Goal: Task Accomplishment & Management: Manage account settings

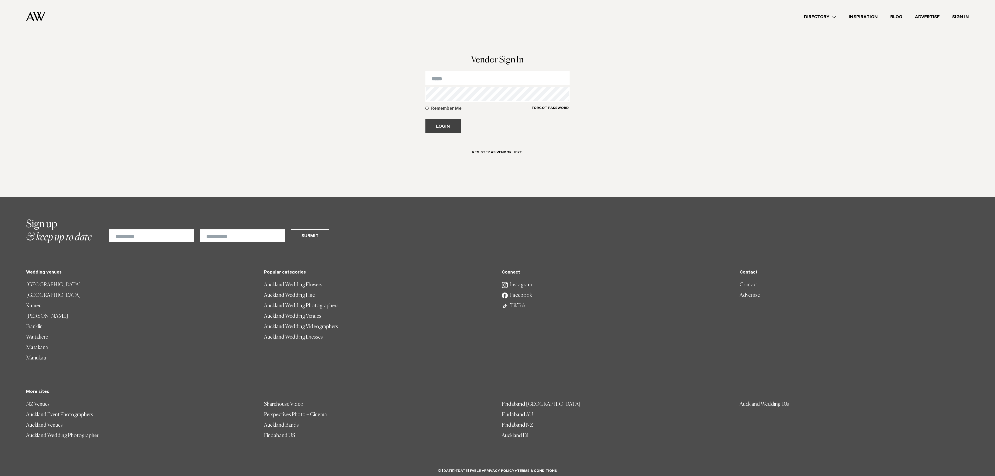
type input "**********"
click at [453, 129] on button "Login" at bounding box center [442, 126] width 35 height 14
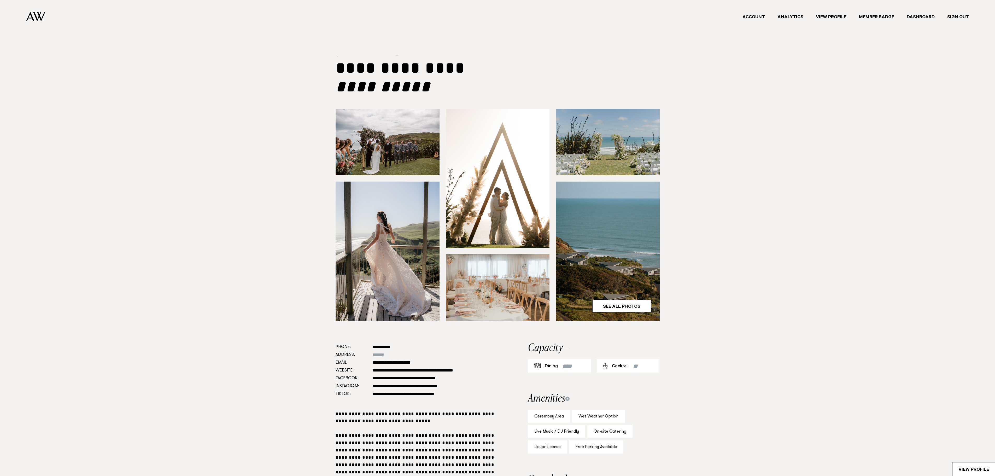
type input "**********"
select select "***"
select select "*"
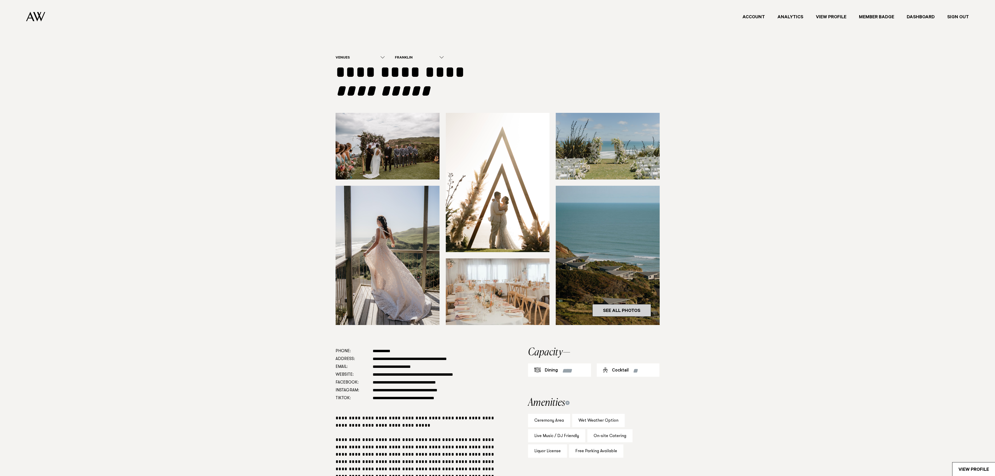
click at [609, 308] on link "See All Photos" at bounding box center [621, 310] width 59 height 13
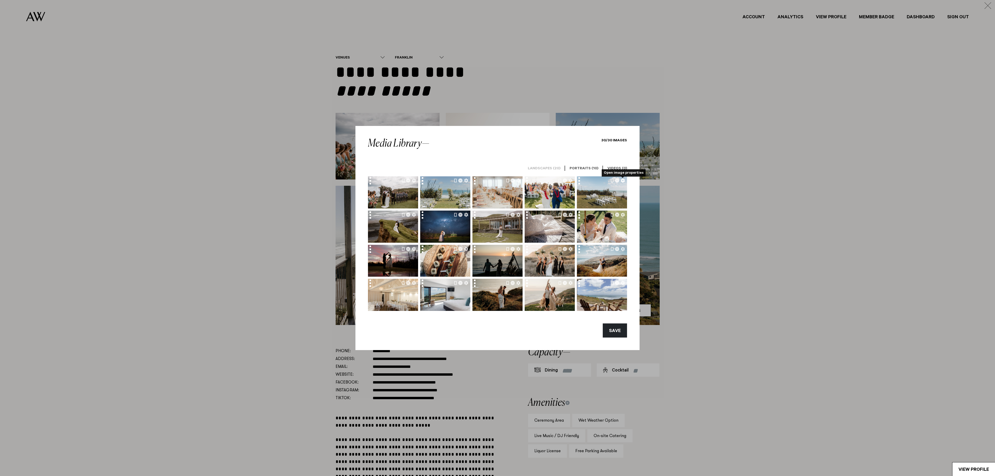
click at [622, 181] on icon "Open image properties" at bounding box center [623, 180] width 4 height 4
click at [578, 181] on div at bounding box center [581, 181] width 8 height 11
click at [578, 182] on div at bounding box center [581, 181] width 8 height 11
click at [617, 180] on icon "Delete image" at bounding box center [617, 180] width 4 height 4
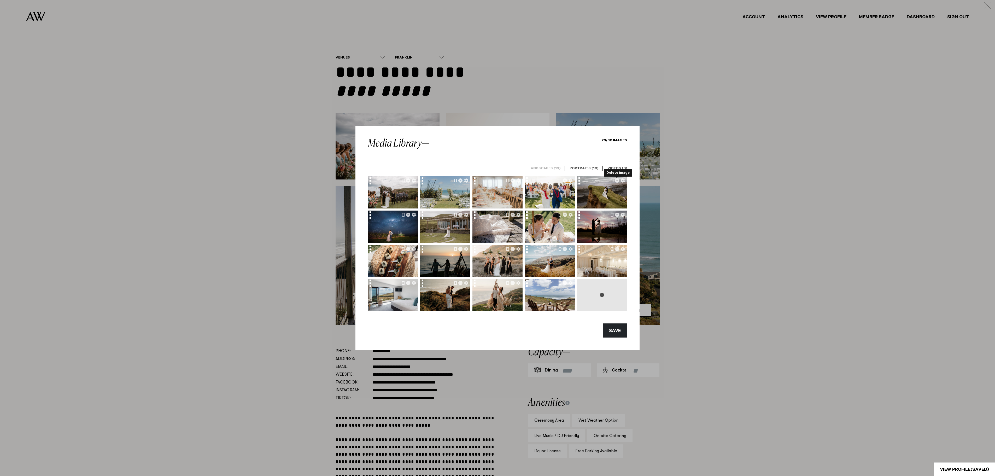
click at [602, 297] on button at bounding box center [602, 295] width 50 height 32
click at [601, 291] on button at bounding box center [602, 295] width 50 height 32
type input "**********"
drag, startPoint x: 606, startPoint y: 297, endPoint x: 440, endPoint y: 197, distance: 193.2
click at [440, 197] on div at bounding box center [497, 243] width 259 height 135
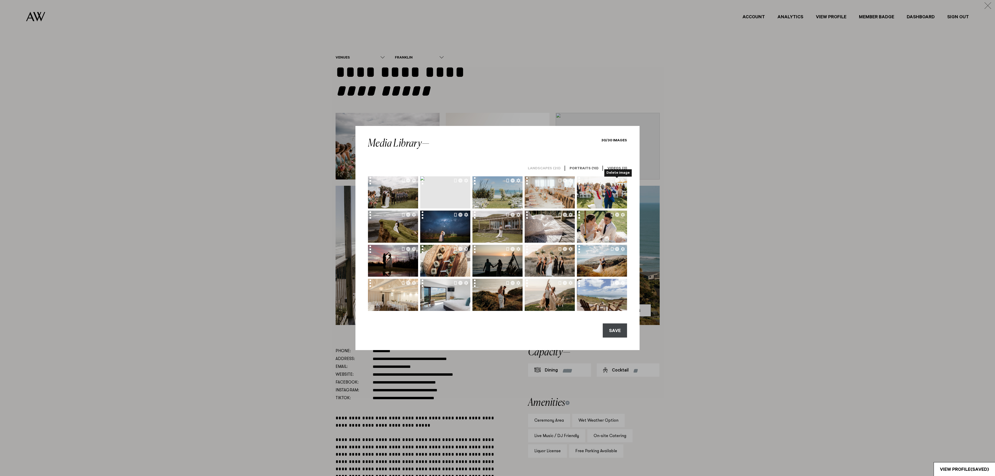
click at [617, 329] on button "SAVE" at bounding box center [615, 330] width 24 height 14
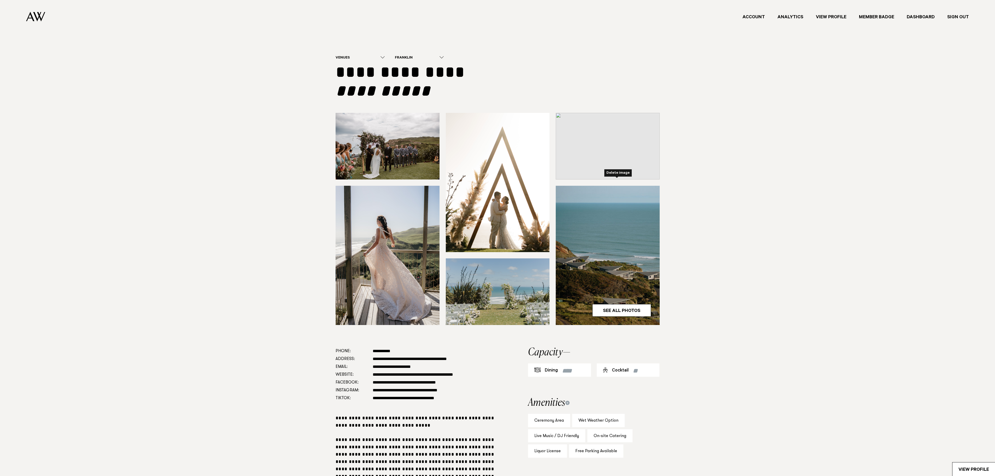
click at [758, 276] on section "See All Photos 1/30" at bounding box center [497, 230] width 986 height 234
click at [602, 156] on img at bounding box center [608, 146] width 104 height 67
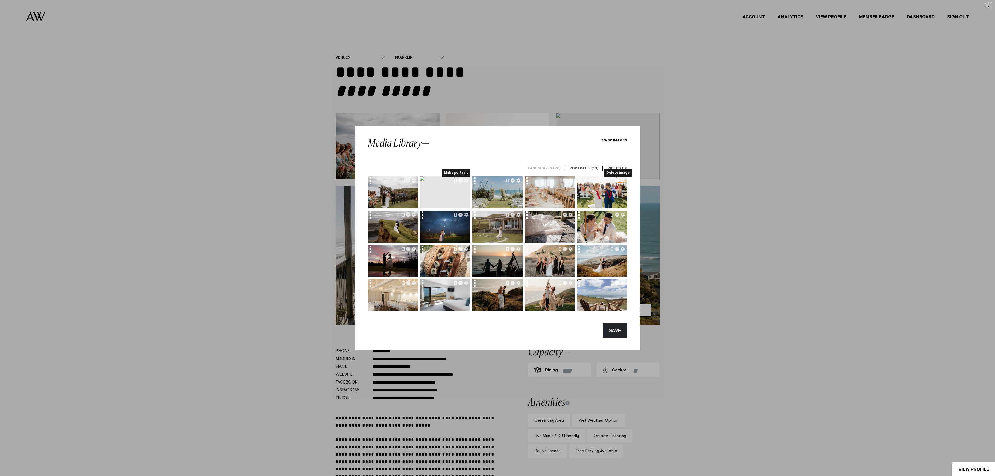
click at [455, 180] on button "Make portrait" at bounding box center [455, 180] width 3 height 4
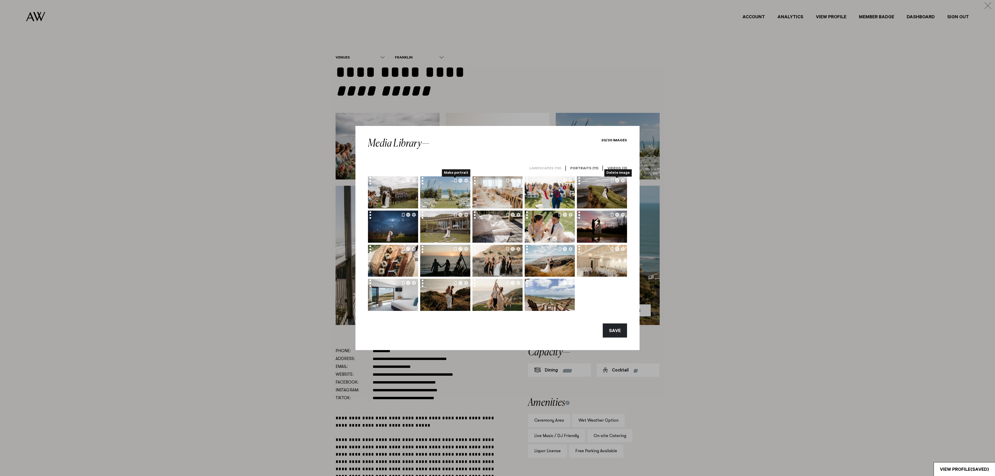
drag, startPoint x: 615, startPoint y: 328, endPoint x: 611, endPoint y: 321, distance: 7.7
click at [615, 327] on button "SAVE" at bounding box center [615, 330] width 24 height 14
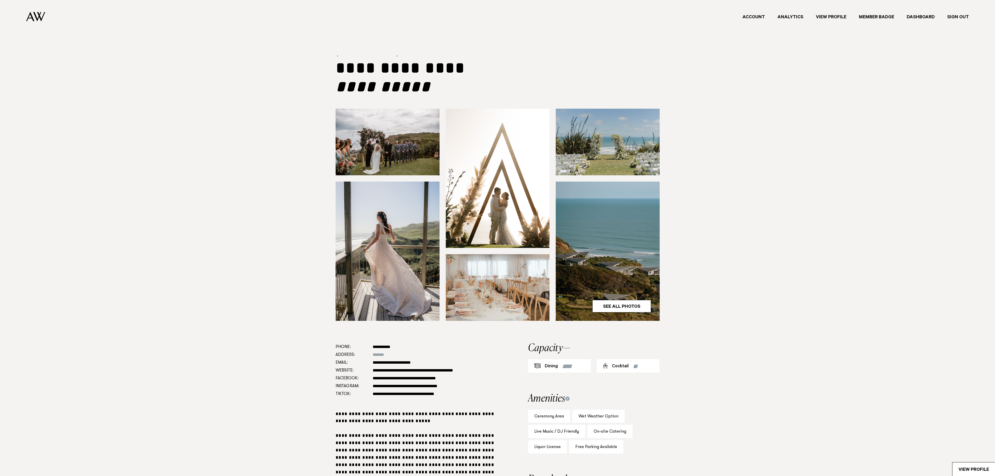
type input "**********"
select select "***"
select select "*"
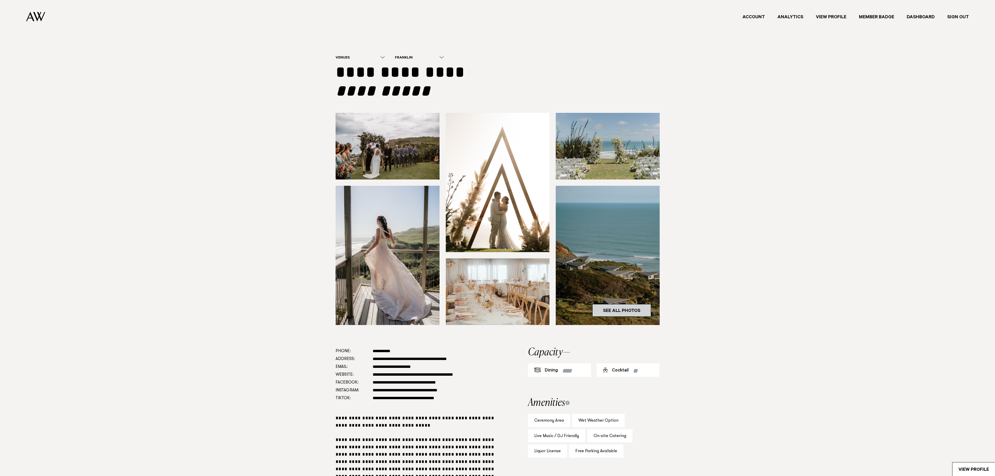
click at [616, 310] on link "See All Photos" at bounding box center [621, 310] width 59 height 13
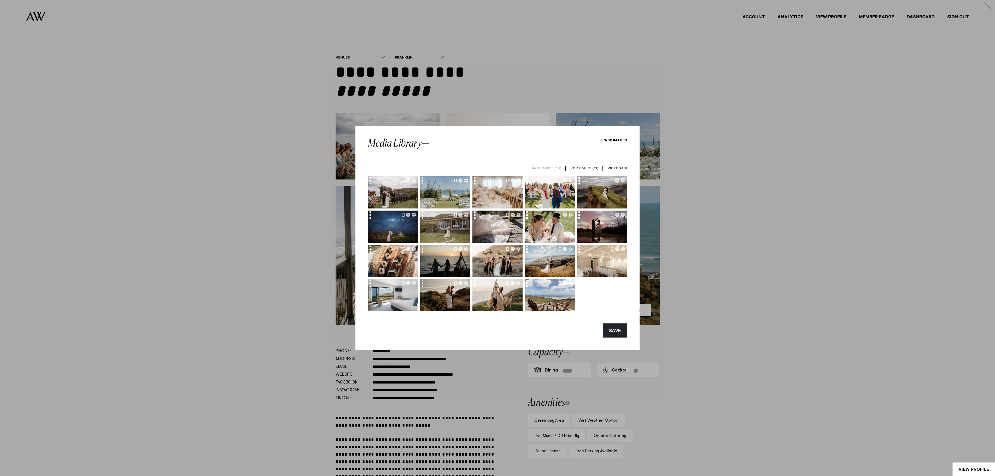
click at [591, 166] on link "Portraits (11)" at bounding box center [584, 168] width 36 height 15
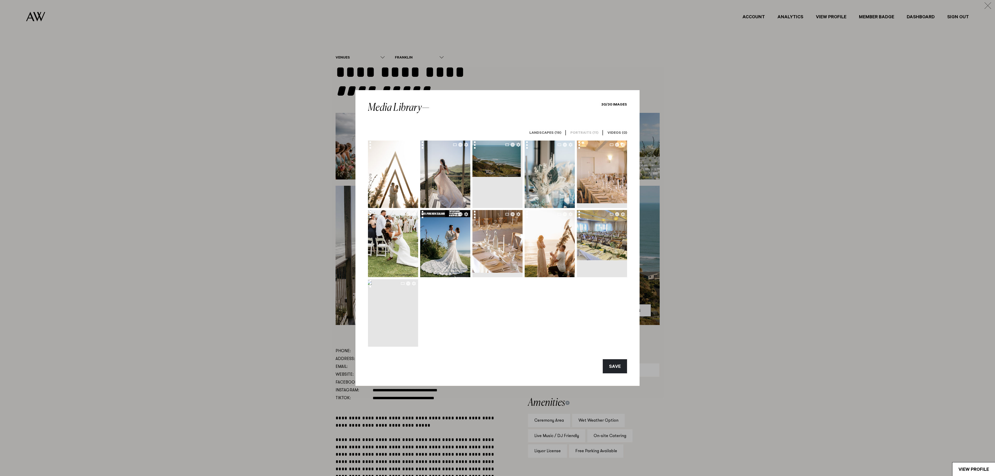
drag, startPoint x: 386, startPoint y: 301, endPoint x: 396, endPoint y: 240, distance: 61.3
click at [386, 180] on div at bounding box center [497, 243] width 259 height 206
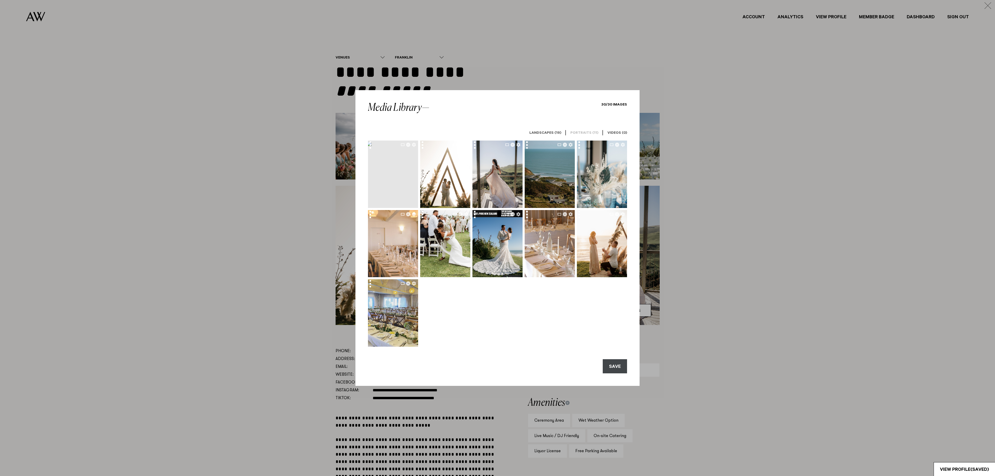
click at [612, 366] on button "SAVE" at bounding box center [615, 366] width 24 height 14
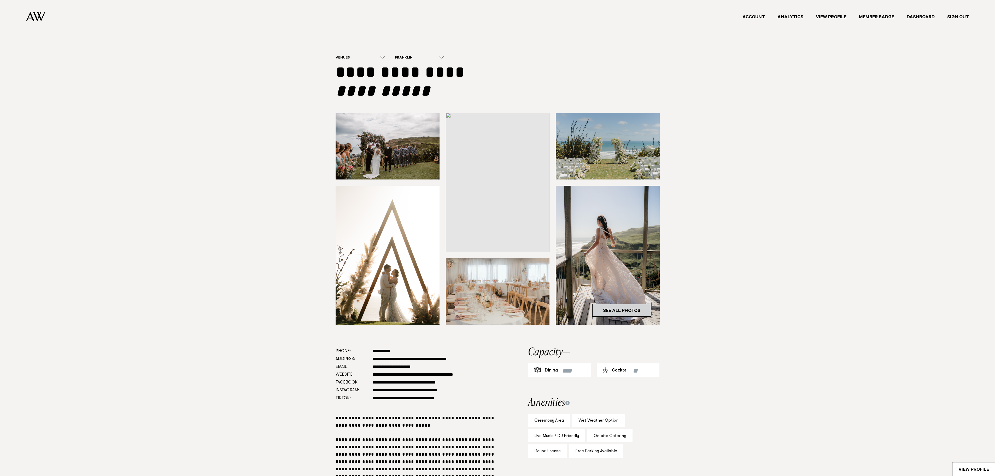
click at [620, 307] on link "See All Photos" at bounding box center [621, 310] width 59 height 13
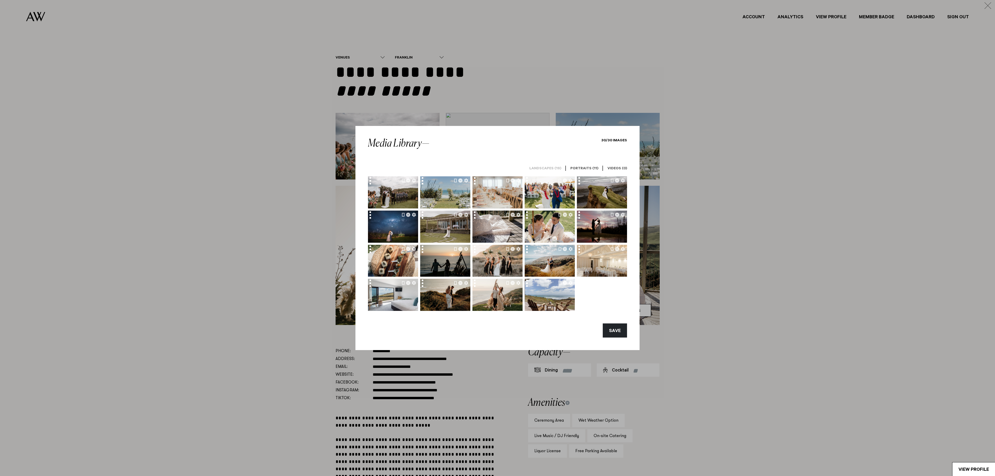
click at [593, 166] on h6 "Portraits (11)" at bounding box center [584, 168] width 28 height 5
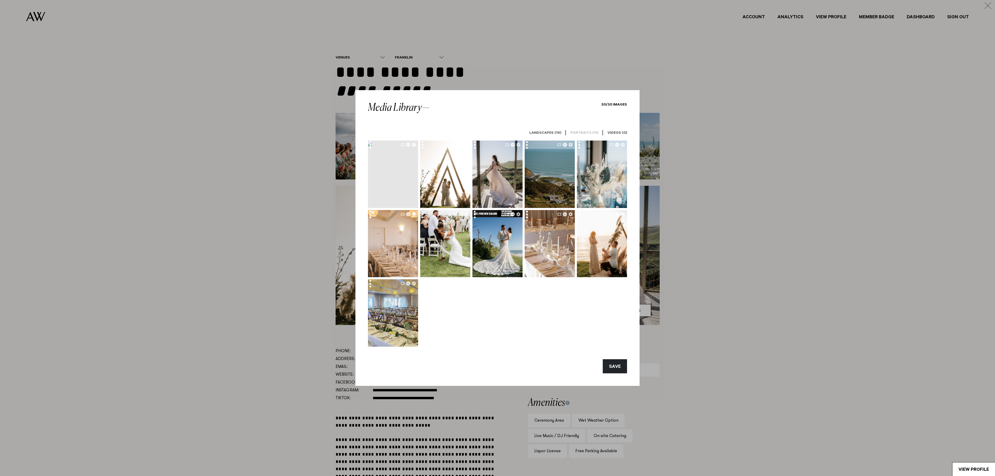
click at [414, 145] on icon "button" at bounding box center [414, 145] width 4 height 4
drag, startPoint x: 407, startPoint y: 144, endPoint x: 405, endPoint y: 150, distance: 6.6
click at [406, 145] on icon "button" at bounding box center [408, 145] width 4 height 4
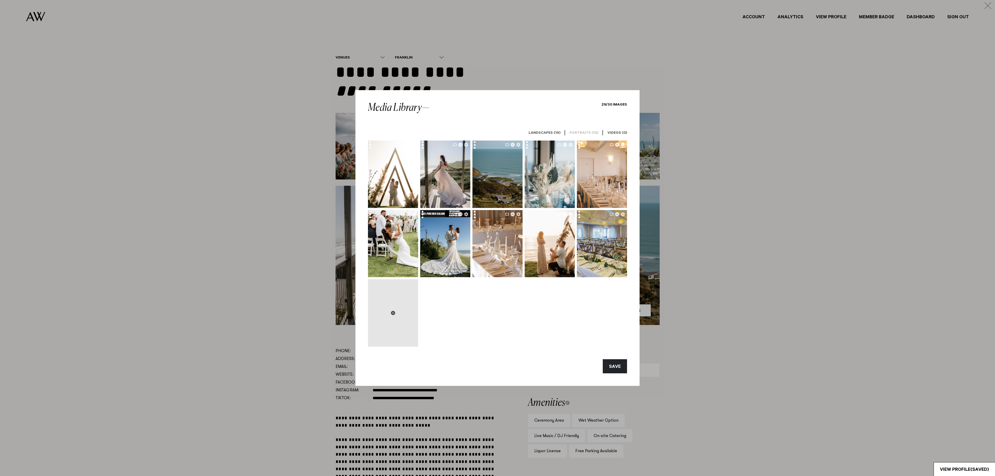
click at [393, 309] on button at bounding box center [393, 312] width 50 height 67
type input "**********"
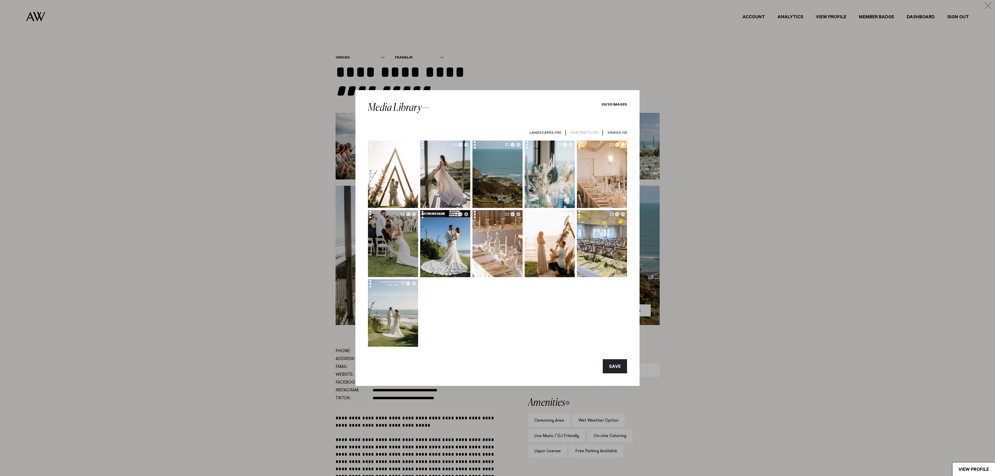
drag, startPoint x: 383, startPoint y: 285, endPoint x: 386, endPoint y: 245, distance: 40.3
click at [372, 171] on div at bounding box center [497, 243] width 259 height 206
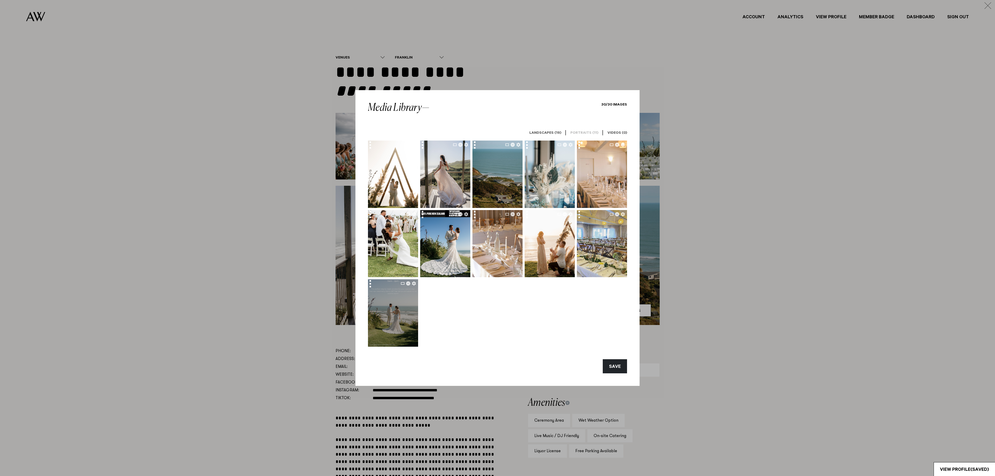
drag, startPoint x: 387, startPoint y: 285, endPoint x: 377, endPoint y: 283, distance: 9.6
click at [393, 265] on div at bounding box center [497, 243] width 259 height 206
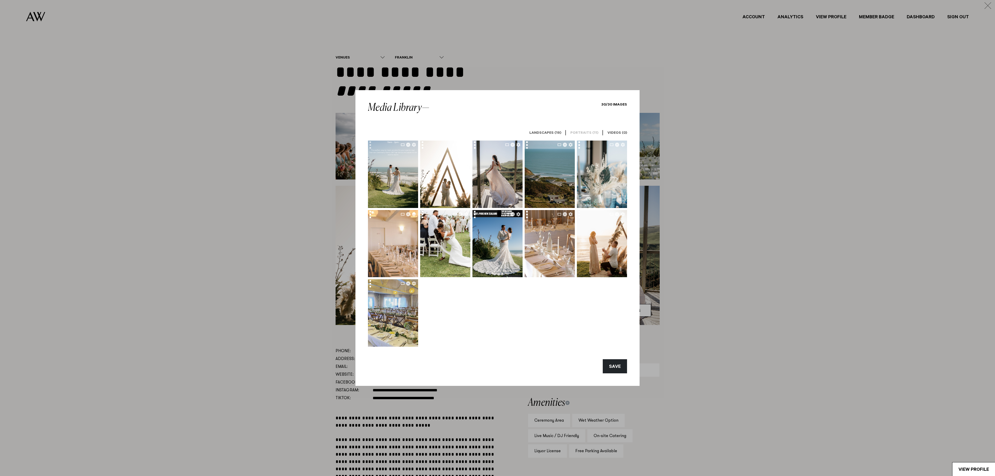
click at [370, 148] on div at bounding box center [372, 145] width 8 height 11
click at [412, 145] on icon "button" at bounding box center [414, 145] width 4 height 4
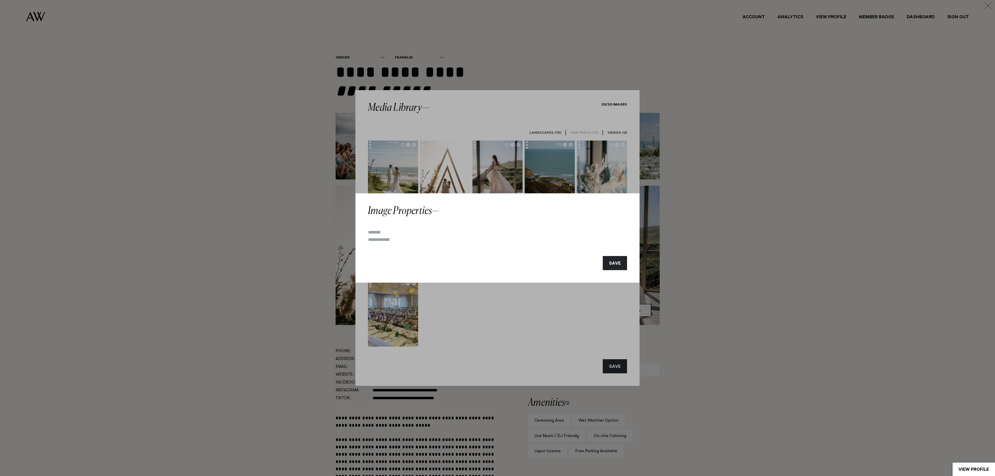
click at [384, 241] on input at bounding box center [497, 239] width 259 height 7
type input "**********"
click at [620, 263] on button "SAVE" at bounding box center [615, 263] width 24 height 14
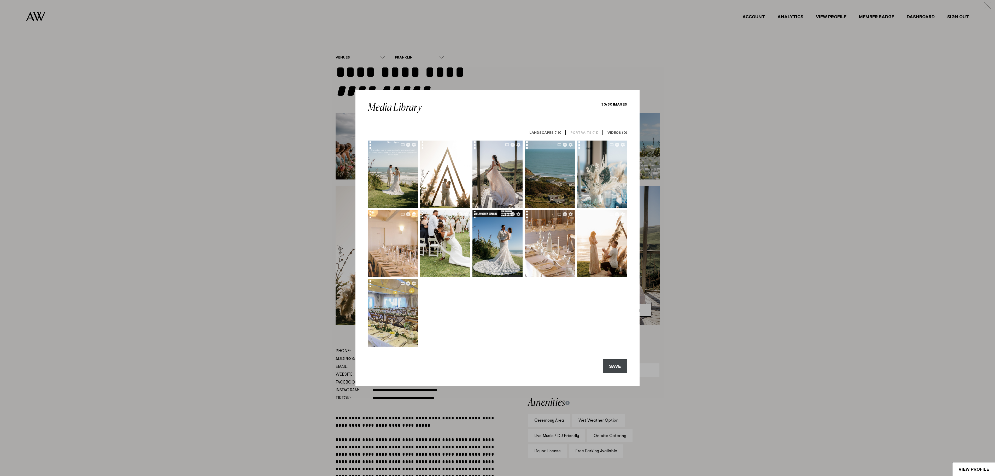
click at [622, 367] on button "SAVE" at bounding box center [615, 366] width 24 height 14
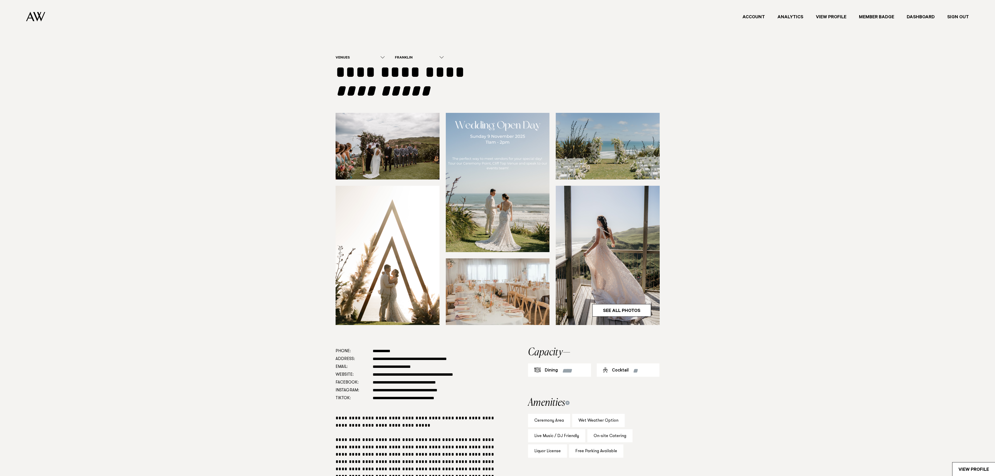
click at [500, 196] on img at bounding box center [498, 182] width 104 height 139
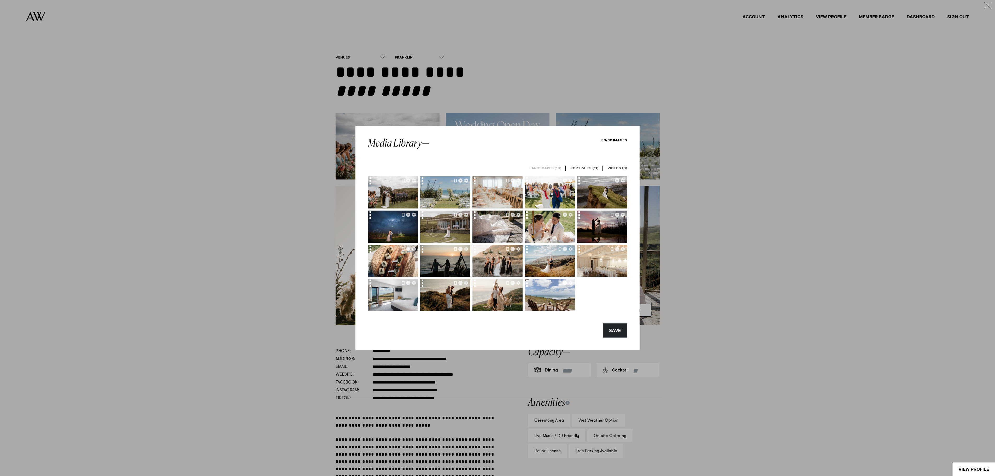
click at [583, 167] on h6 "Portraits (11)" at bounding box center [584, 168] width 28 height 5
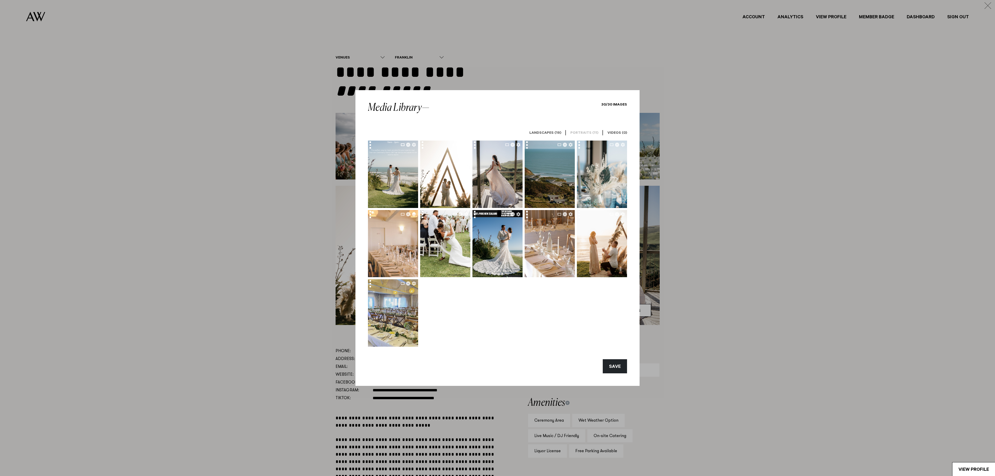
click at [403, 143] on button "button" at bounding box center [403, 145] width 4 height 4
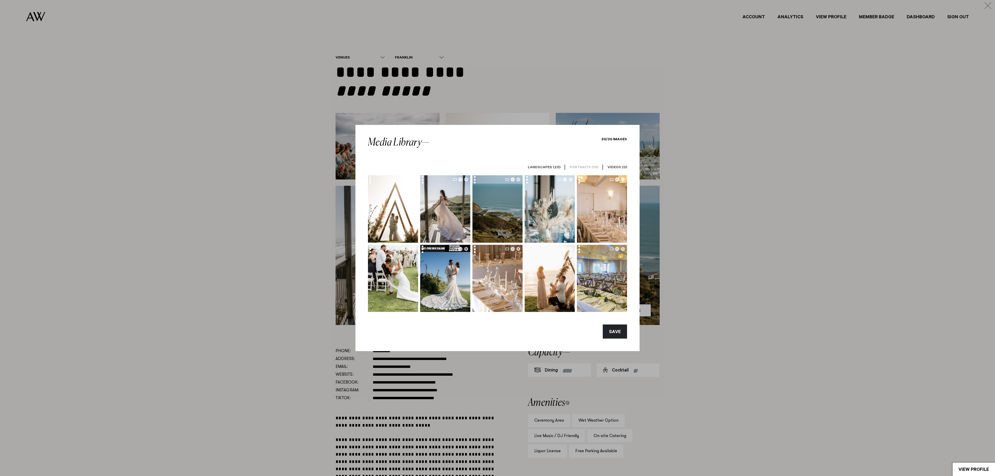
click at [583, 166] on h6 "Portraits (10)" at bounding box center [583, 167] width 29 height 5
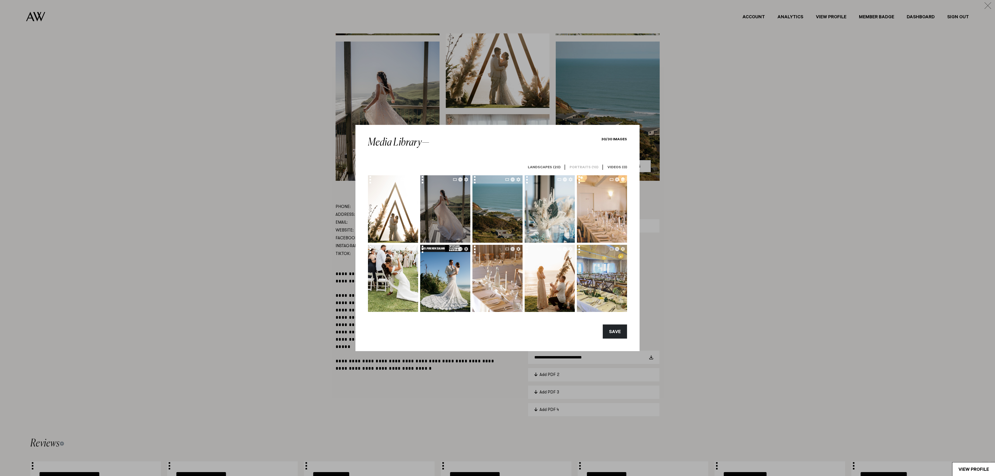
scroll to position [157, 0]
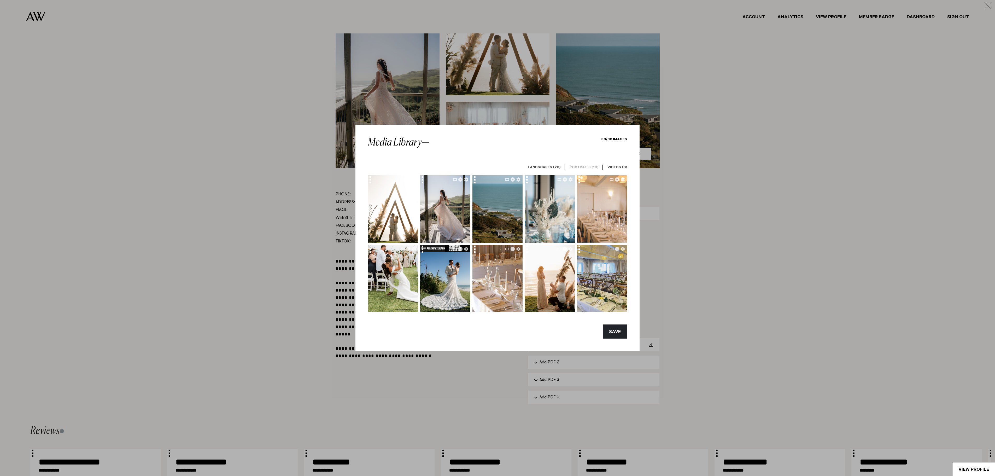
click at [588, 167] on h6 "Portraits (10)" at bounding box center [583, 167] width 29 height 5
click at [554, 164] on link "Landscapes (20)" at bounding box center [543, 167] width 41 height 15
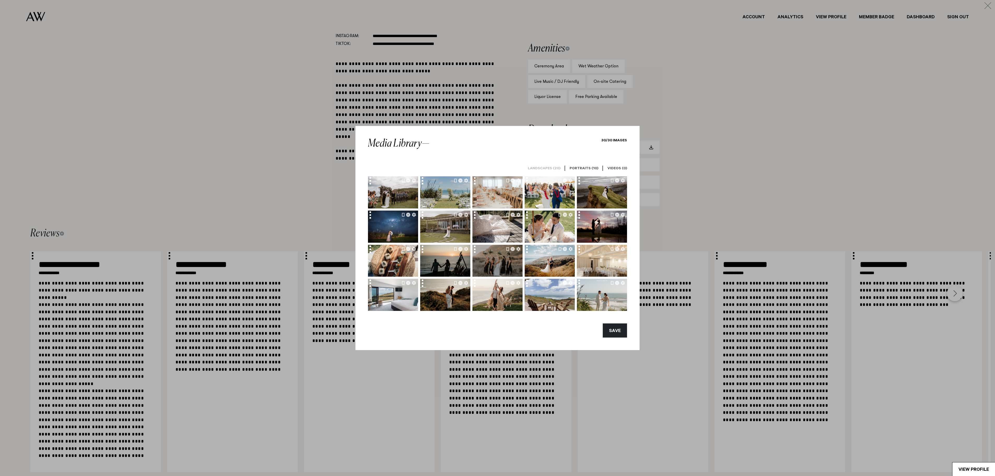
scroll to position [418, 0]
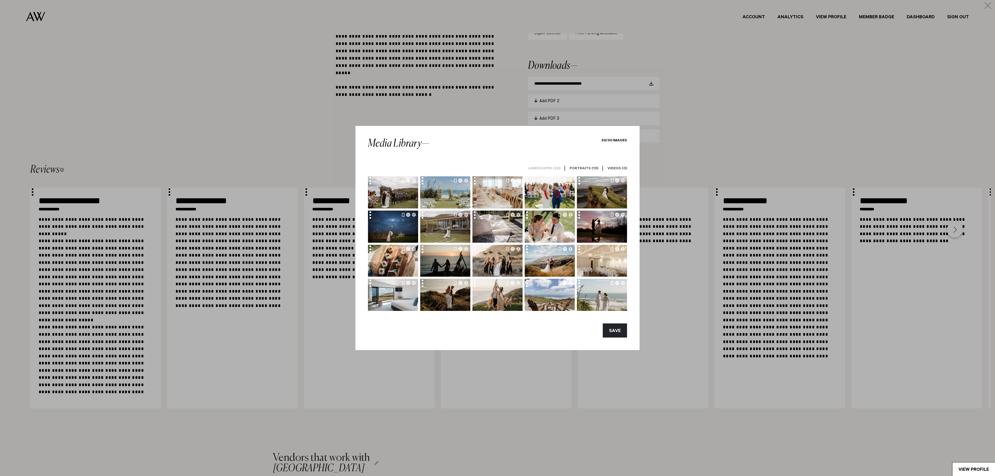
click at [612, 284] on button "button" at bounding box center [612, 283] width 3 height 4
click at [584, 167] on h6 "Portraits (11)" at bounding box center [584, 168] width 28 height 5
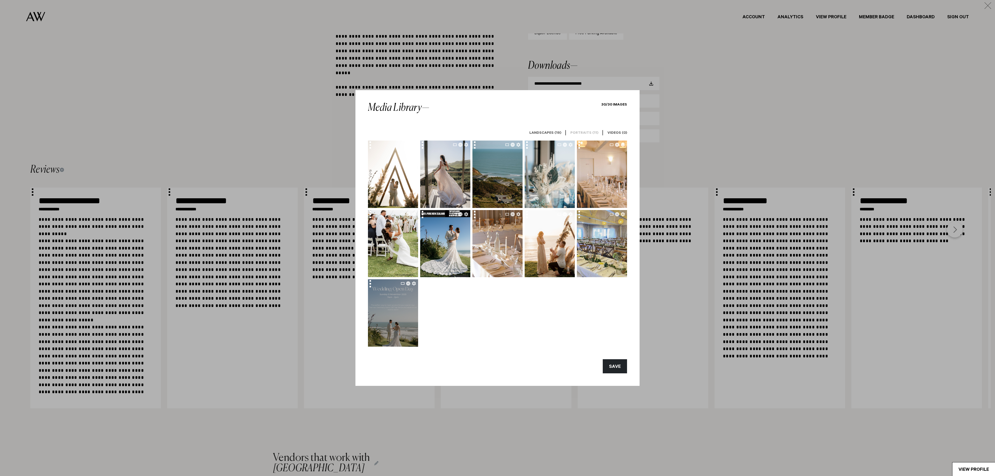
drag, startPoint x: 396, startPoint y: 303, endPoint x: 396, endPoint y: 307, distance: 3.7
click at [396, 307] on img at bounding box center [393, 323] width 50 height 89
click at [459, 301] on div at bounding box center [497, 243] width 259 height 206
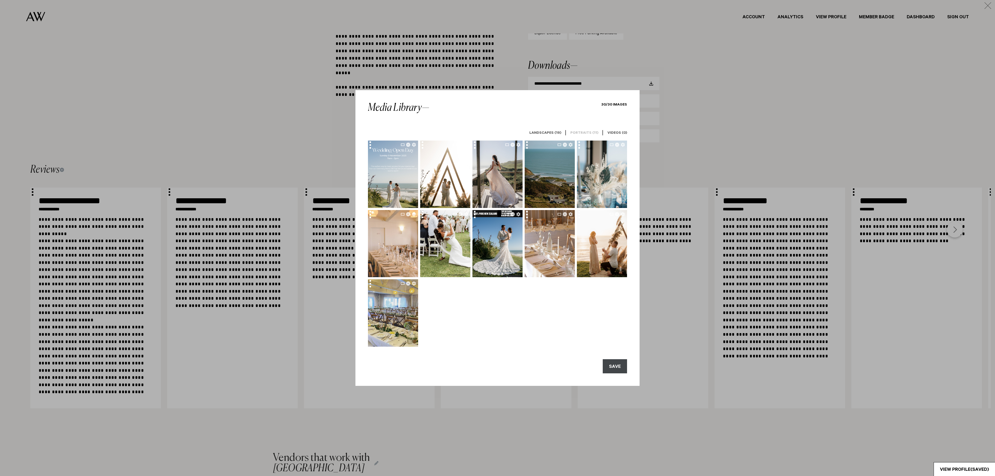
click at [609, 361] on button "SAVE" at bounding box center [615, 366] width 24 height 14
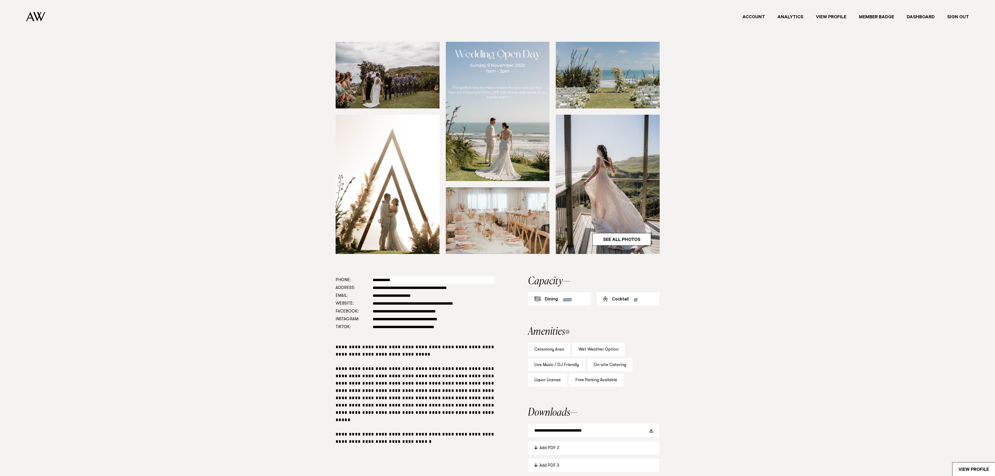
scroll to position [0, 0]
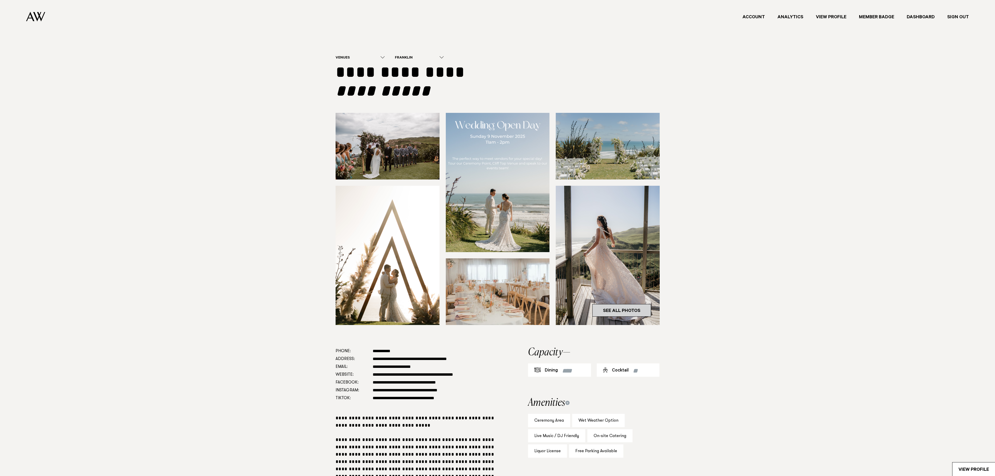
click at [615, 311] on link "See All Photos" at bounding box center [621, 310] width 59 height 13
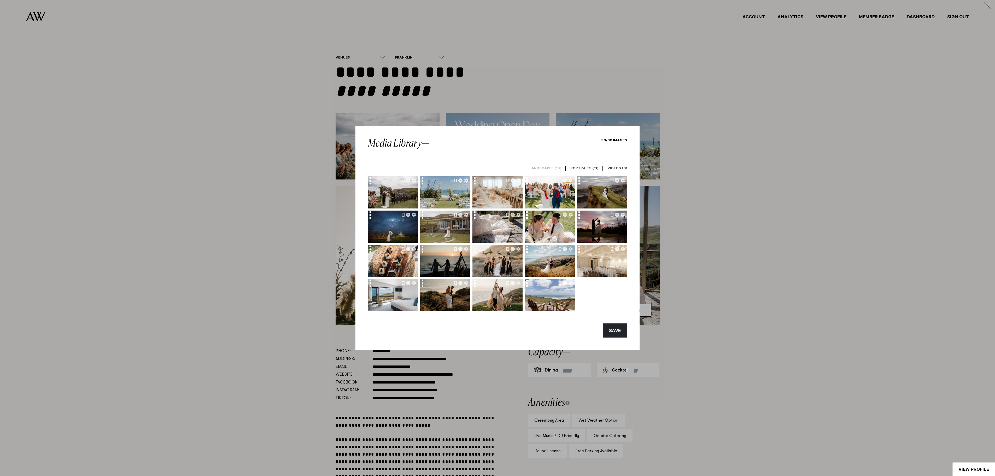
click at [580, 167] on h6 "Portraits (11)" at bounding box center [584, 168] width 28 height 5
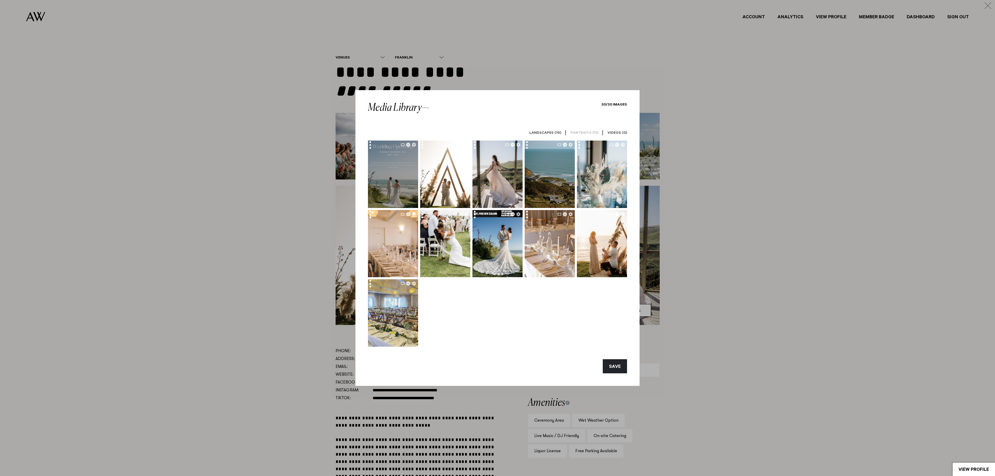
drag, startPoint x: 391, startPoint y: 183, endPoint x: 391, endPoint y: 179, distance: 3.7
click at [391, 179] on img at bounding box center [393, 181] width 50 height 89
click at [612, 364] on button "SAVE" at bounding box center [615, 366] width 24 height 14
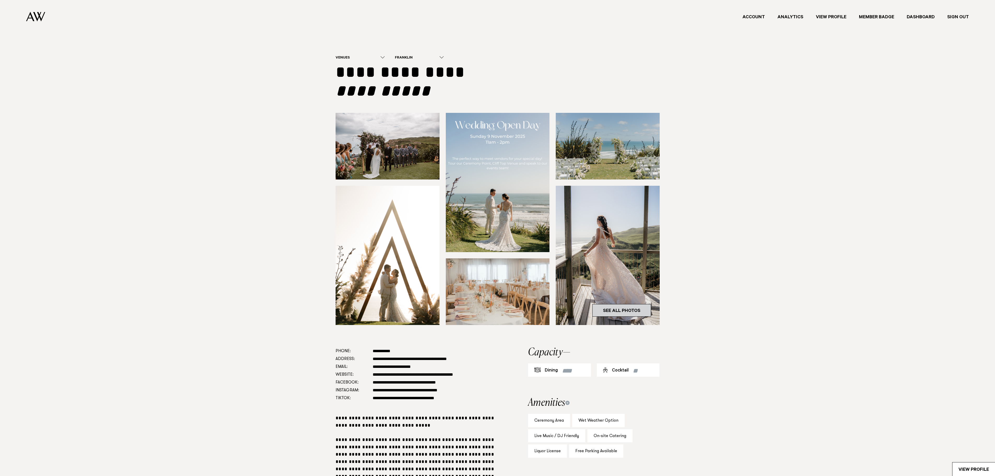
click at [627, 306] on link "See All Photos" at bounding box center [621, 310] width 59 height 13
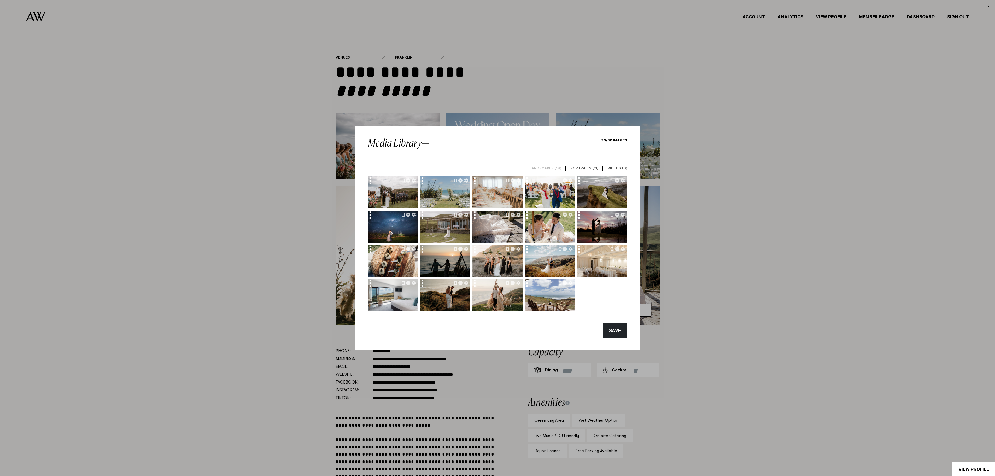
click at [594, 166] on h6 "Portraits (11)" at bounding box center [584, 168] width 28 height 5
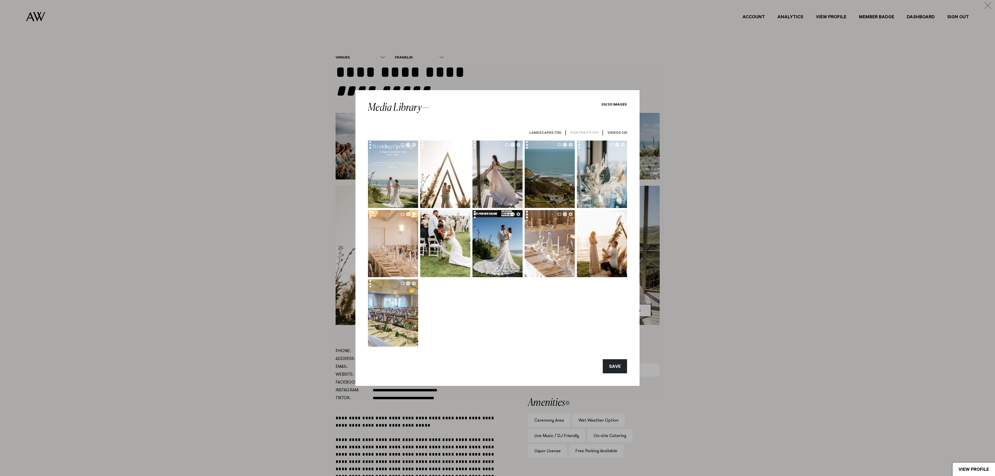
drag, startPoint x: 450, startPoint y: 178, endPoint x: 446, endPoint y: 306, distance: 128.0
click at [445, 308] on div at bounding box center [497, 243] width 259 height 206
drag, startPoint x: 445, startPoint y: 187, endPoint x: 441, endPoint y: 172, distance: 15.7
click at [441, 172] on img at bounding box center [445, 170] width 50 height 75
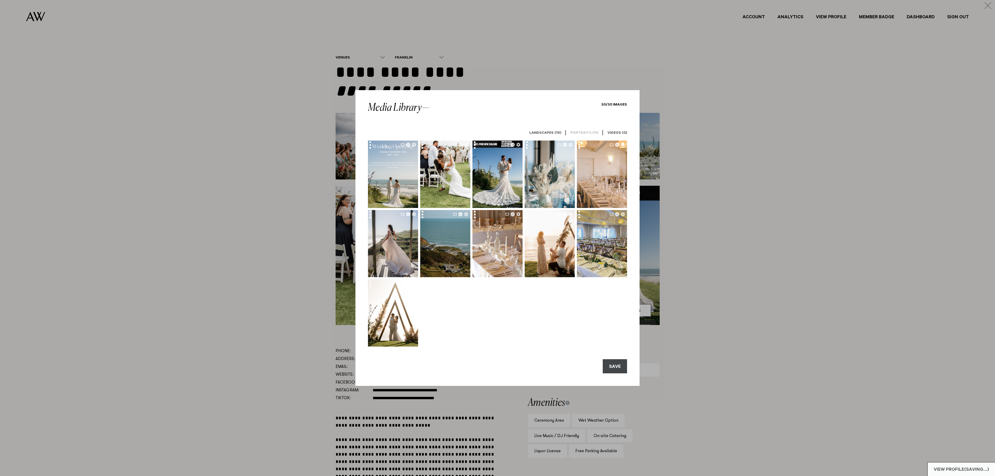
click at [614, 370] on button "SAVE" at bounding box center [615, 366] width 24 height 14
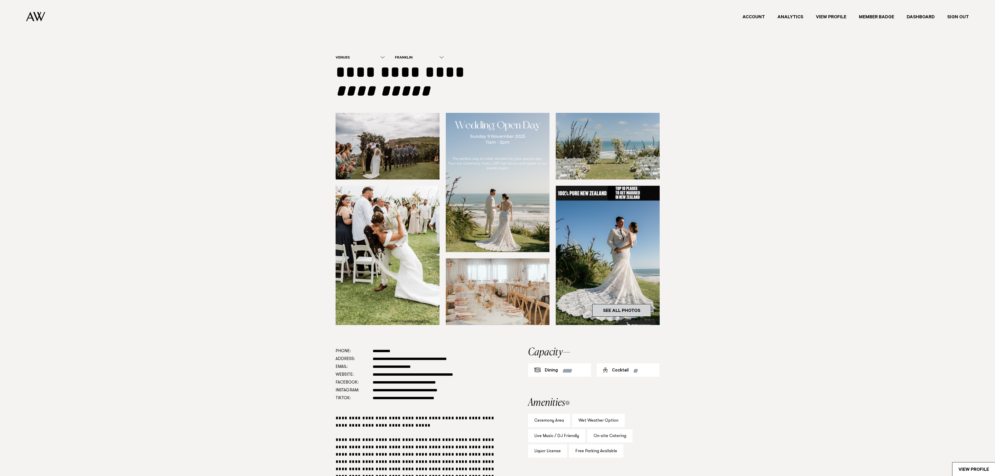
click at [639, 310] on link "See All Photos" at bounding box center [621, 310] width 59 height 13
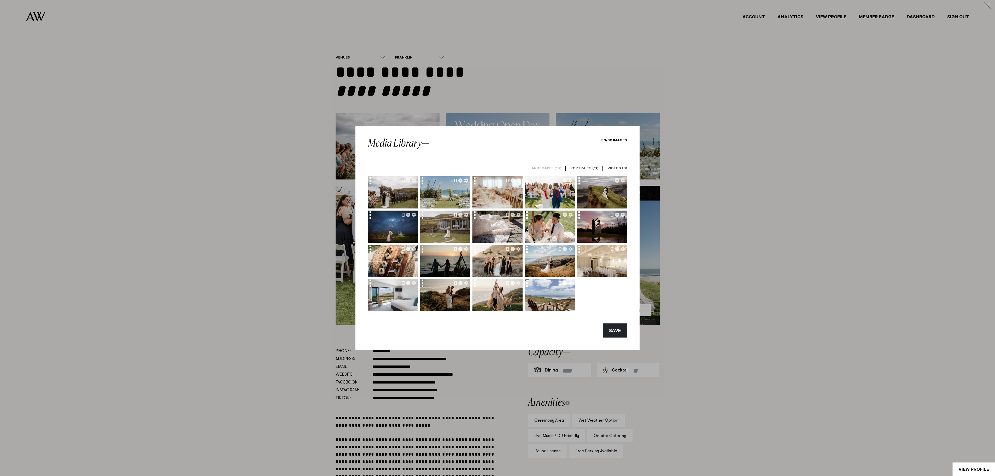
click at [594, 164] on link "Portraits (11)" at bounding box center [584, 168] width 36 height 15
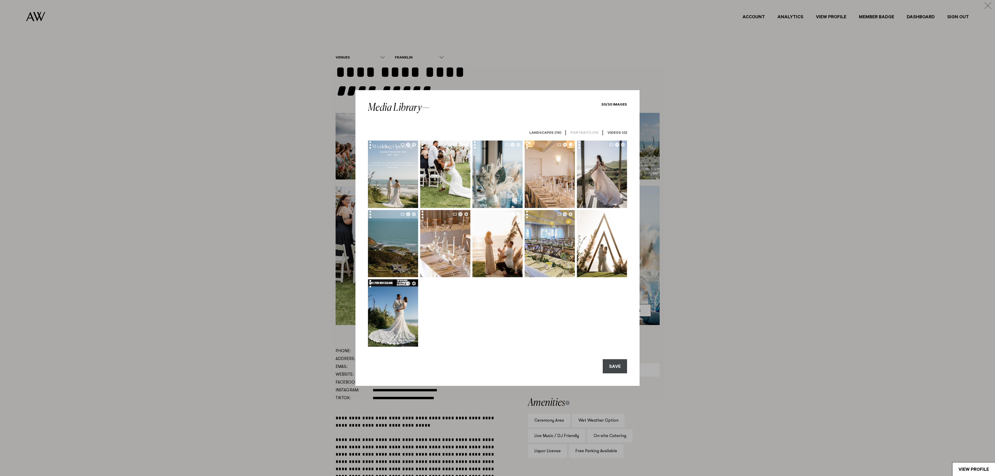
click at [605, 364] on button "SAVE" at bounding box center [615, 366] width 24 height 14
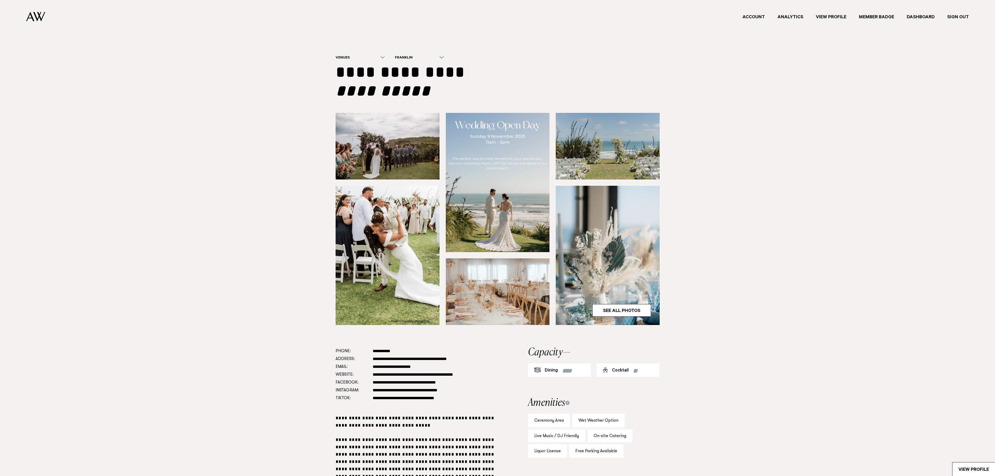
click at [607, 301] on img at bounding box center [608, 255] width 104 height 139
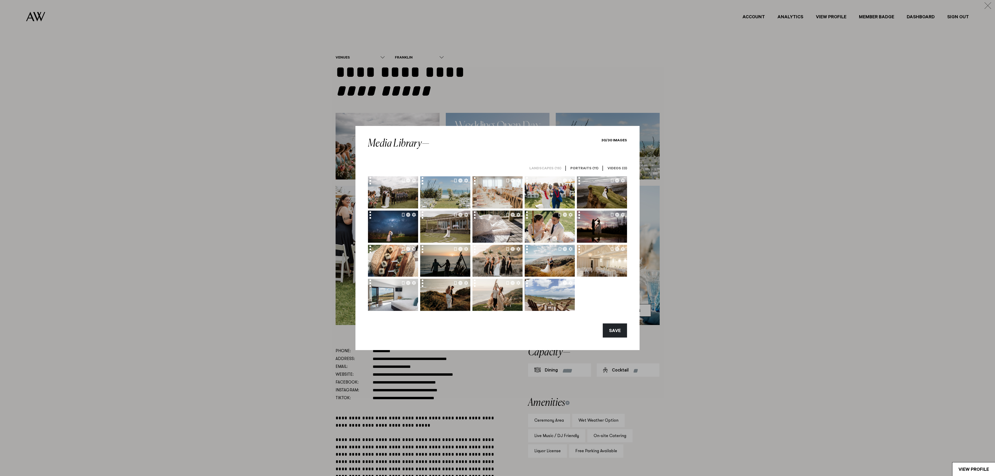
click at [577, 162] on link "Portraits (11)" at bounding box center [584, 168] width 36 height 15
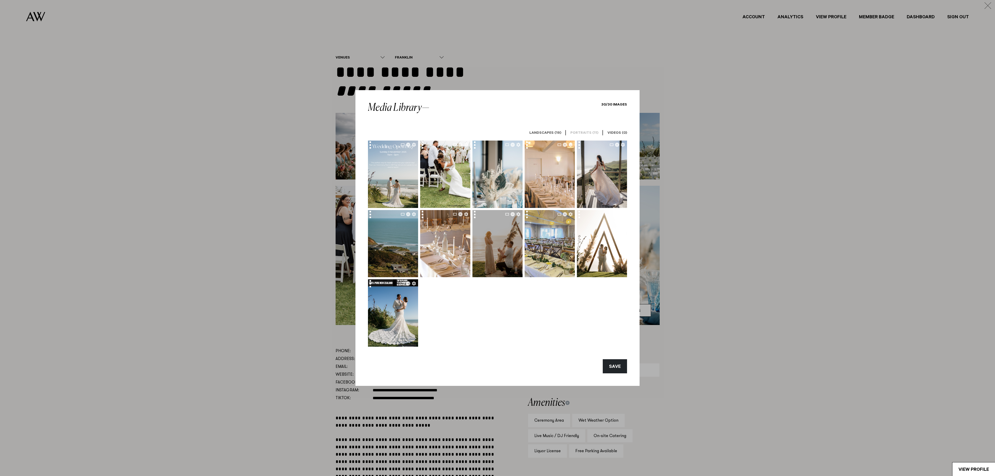
drag, startPoint x: 493, startPoint y: 194, endPoint x: 493, endPoint y: 260, distance: 66.3
click at [491, 263] on div at bounding box center [497, 243] width 259 height 206
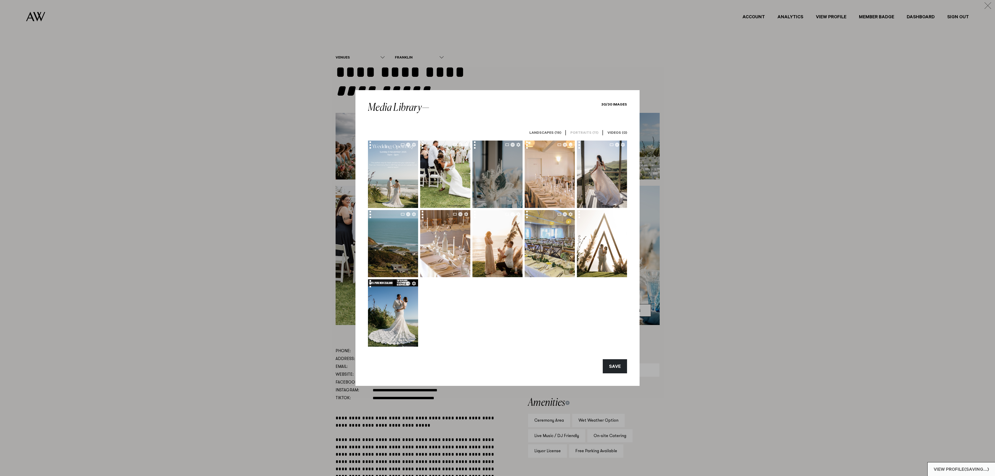
drag, startPoint x: 471, startPoint y: 213, endPoint x: 482, endPoint y: 180, distance: 35.2
click at [482, 180] on div at bounding box center [497, 243] width 259 height 206
drag, startPoint x: 492, startPoint y: 187, endPoint x: 493, endPoint y: 167, distance: 20.4
click at [493, 167] on img at bounding box center [497, 170] width 50 height 75
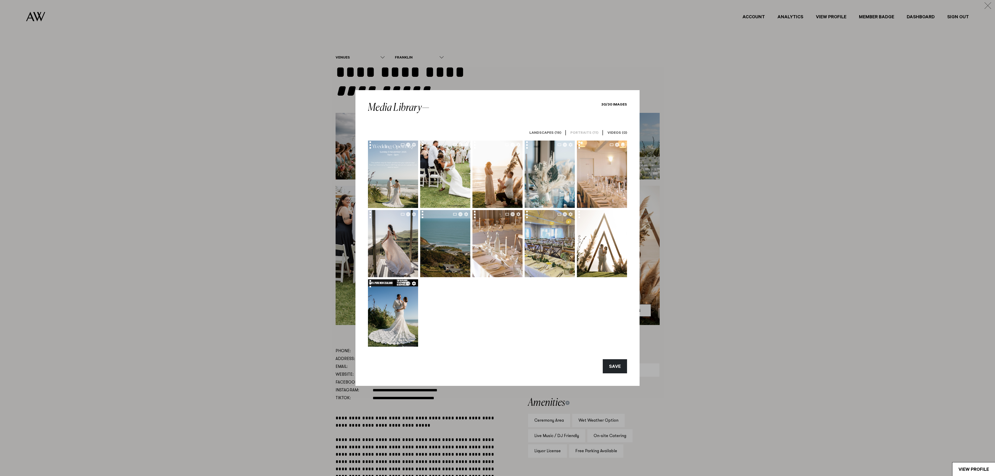
click at [414, 282] on icon "button" at bounding box center [414, 283] width 4 height 4
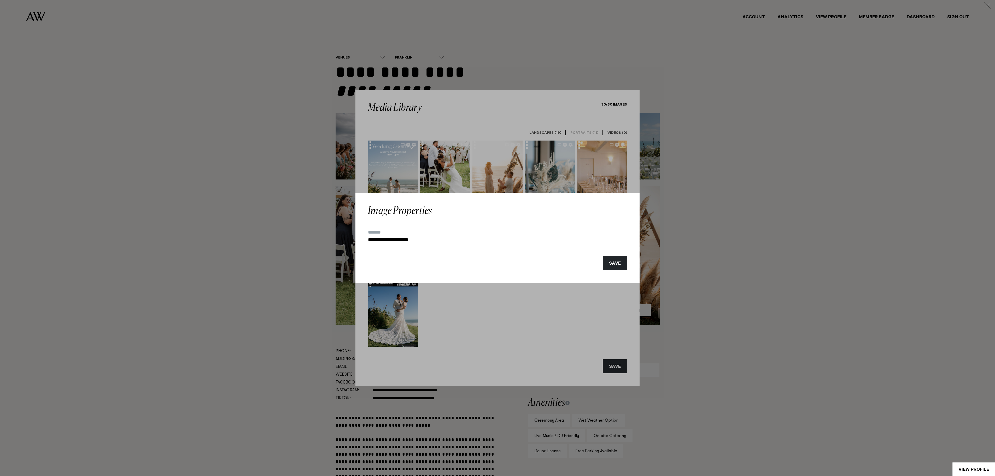
drag, startPoint x: 487, startPoint y: 306, endPoint x: 465, endPoint y: 304, distance: 22.1
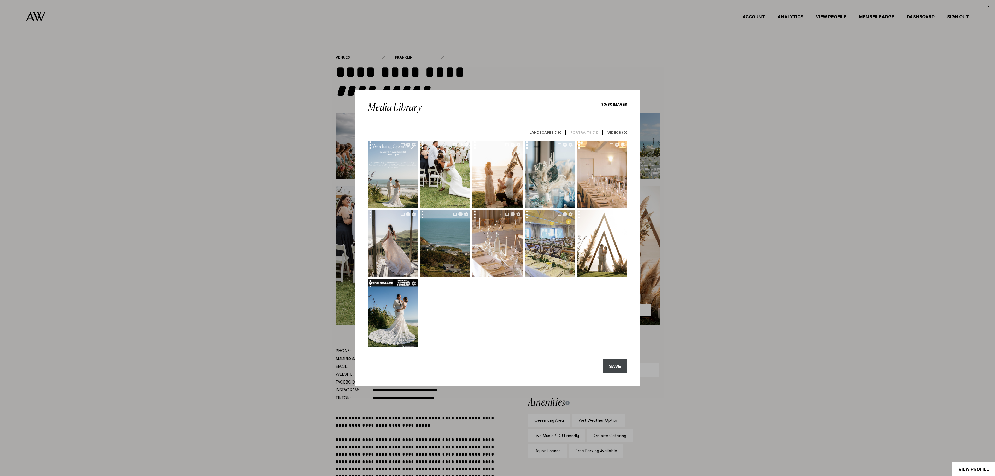
click at [613, 365] on button "SAVE" at bounding box center [615, 366] width 24 height 14
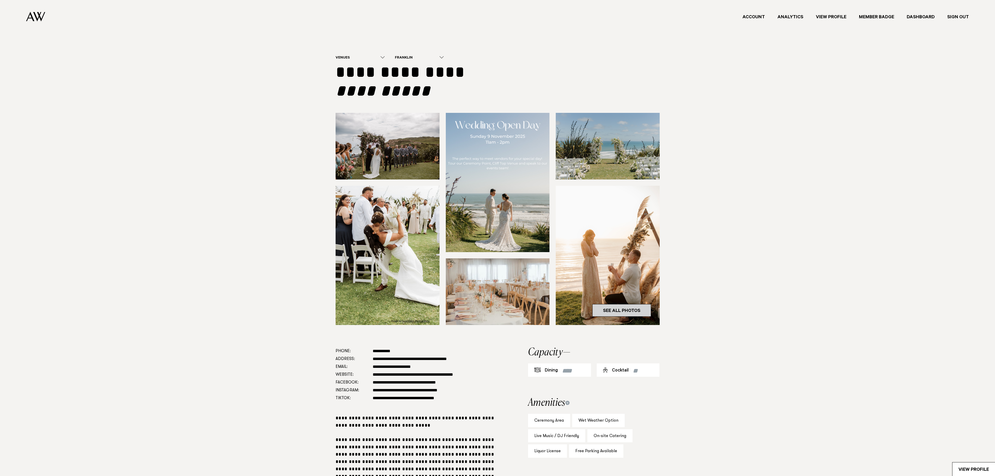
click at [610, 308] on link "See All Photos" at bounding box center [621, 310] width 59 height 13
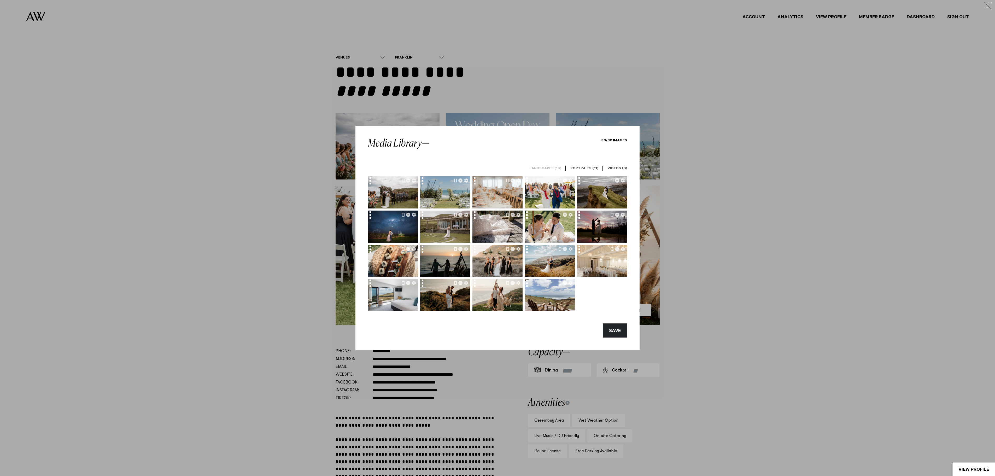
click at [576, 164] on link "Portraits (11)" at bounding box center [584, 168] width 36 height 15
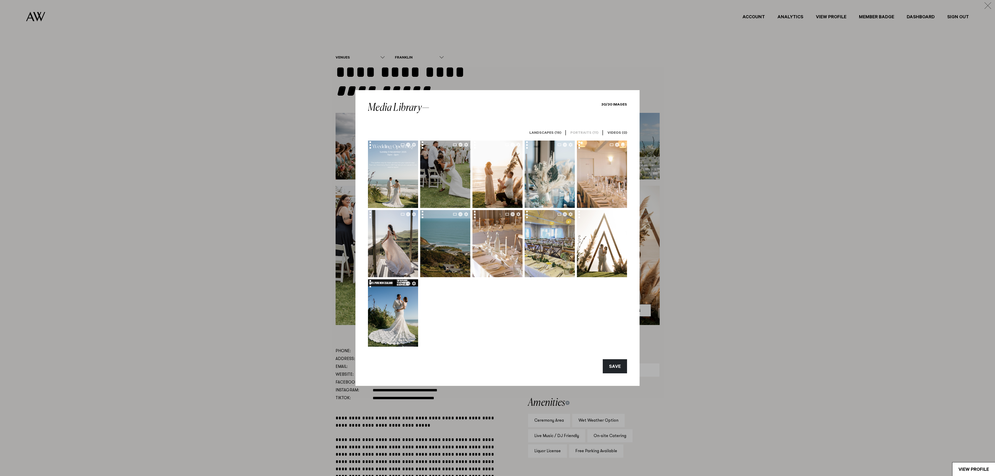
drag, startPoint x: 454, startPoint y: 190, endPoint x: 443, endPoint y: 190, distance: 11.5
click at [443, 190] on img at bounding box center [445, 169] width 50 height 77
drag, startPoint x: 444, startPoint y: 191, endPoint x: 432, endPoint y: 192, distance: 12.1
click at [432, 192] on img at bounding box center [445, 171] width 50 height 77
click at [611, 363] on button "SAVE" at bounding box center [615, 366] width 24 height 14
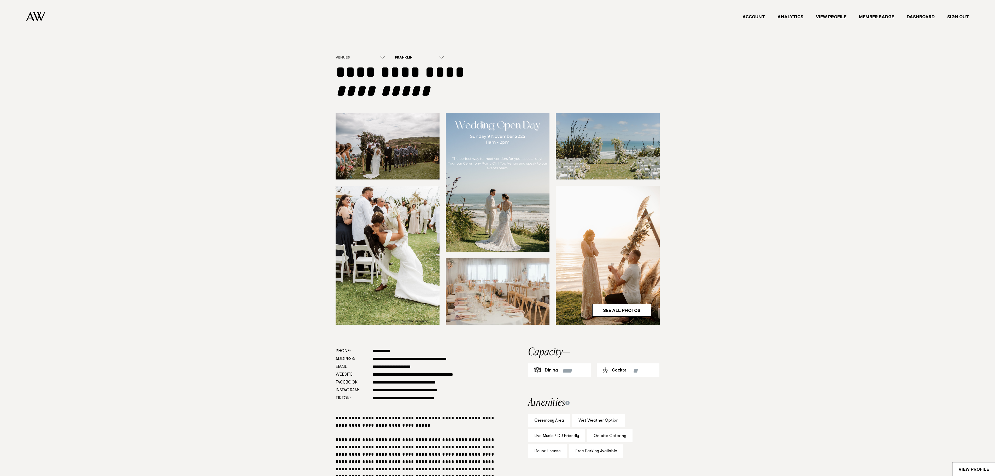
click at [340, 58] on div "Venues" at bounding box center [356, 58] width 43 height 5
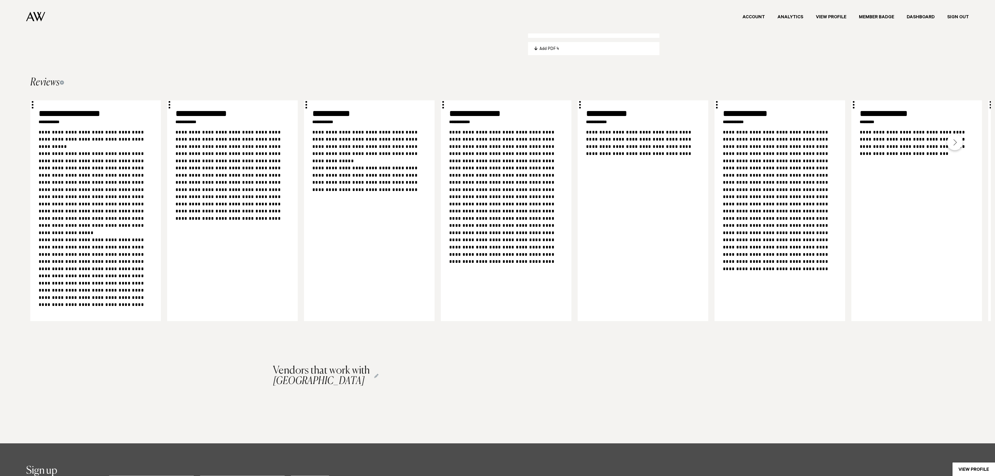
scroll to position [495, 0]
